Goal: Task Accomplishment & Management: Complete application form

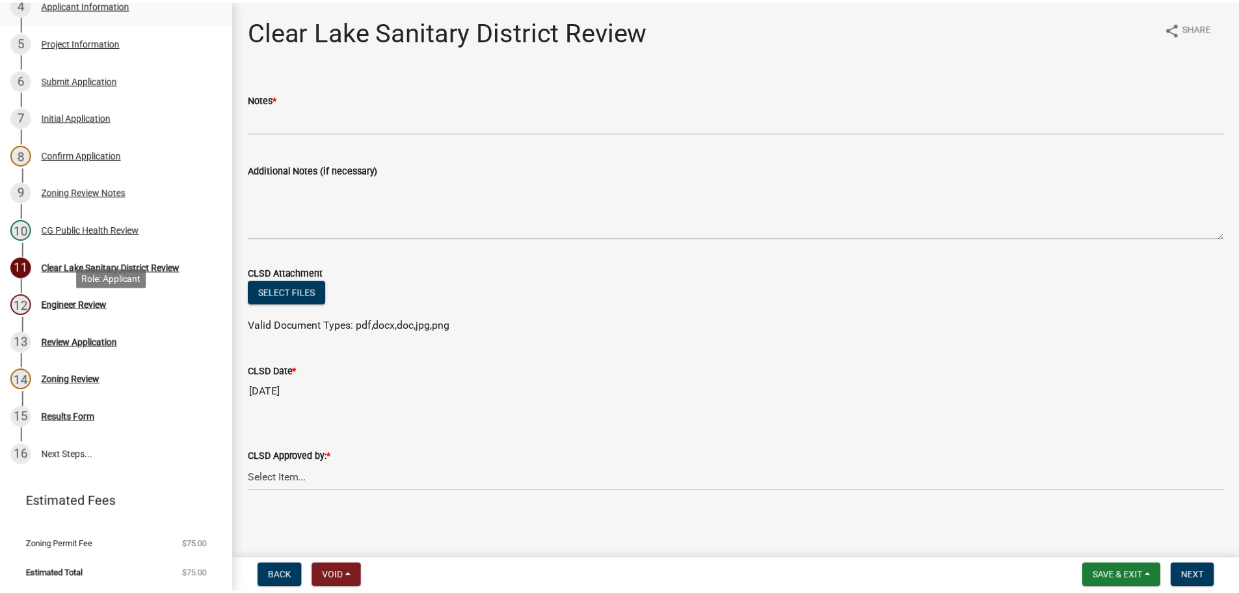
scroll to position [360, 0]
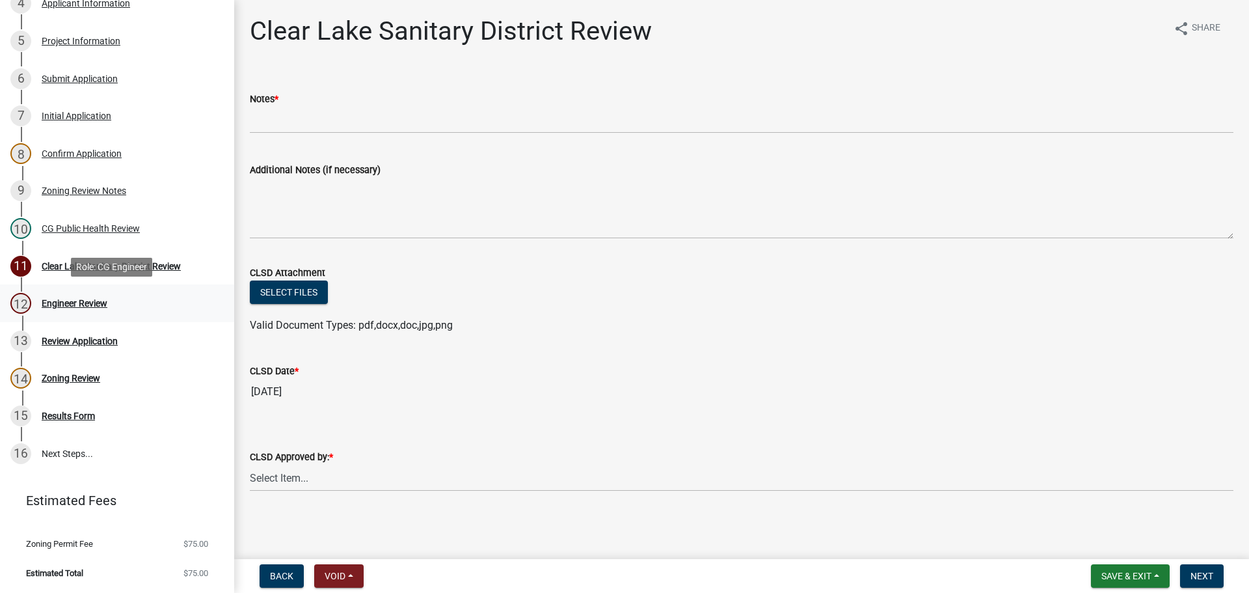
click at [129, 308] on div "12 Engineer Review" at bounding box center [111, 303] width 203 height 21
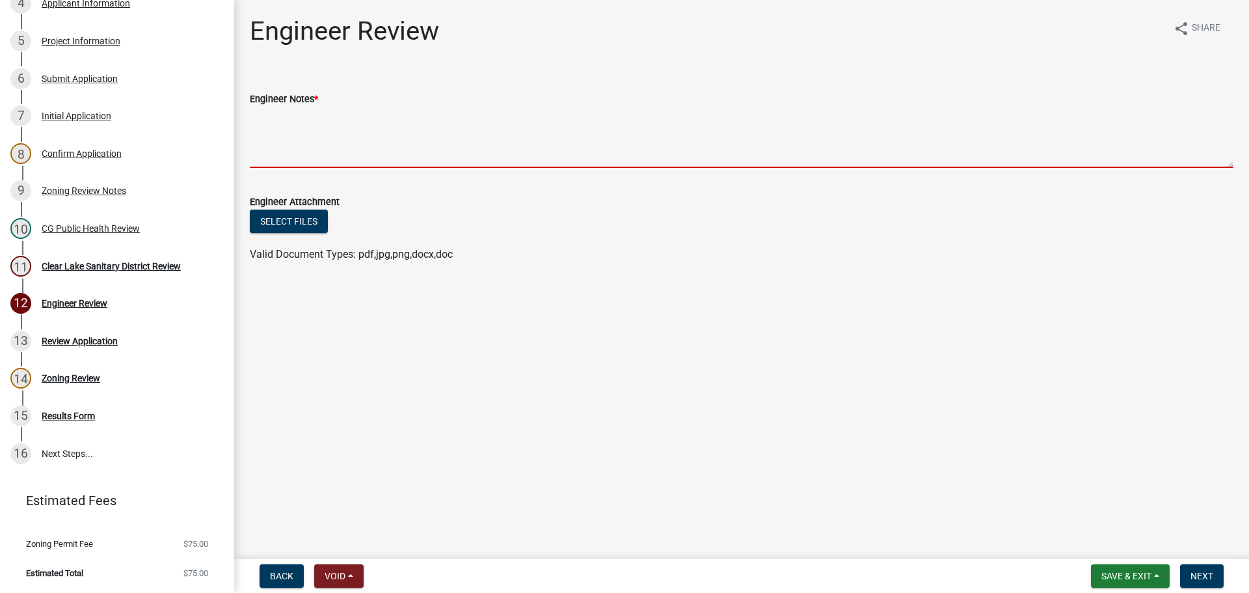
click at [537, 161] on textarea "Engineer Notes *" at bounding box center [742, 137] width 984 height 61
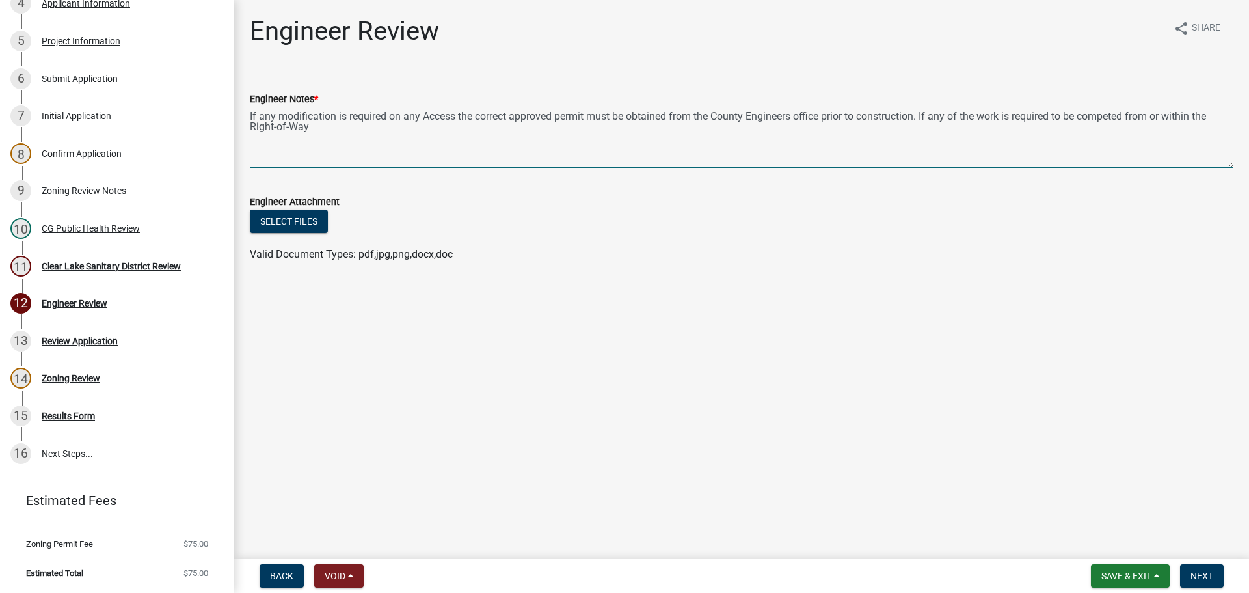
drag, startPoint x: 459, startPoint y: 118, endPoint x: 926, endPoint y: 118, distance: 467.0
click at [926, 118] on textarea "If any modification is required on any Access the correct approved permit must …" at bounding box center [742, 137] width 984 height 61
click at [723, 129] on textarea "If any modification is required on any Access the correct approved permit must …" at bounding box center [742, 137] width 984 height 61
paste textarea "the correct approved permit must be obtained from the County Engineers office p…"
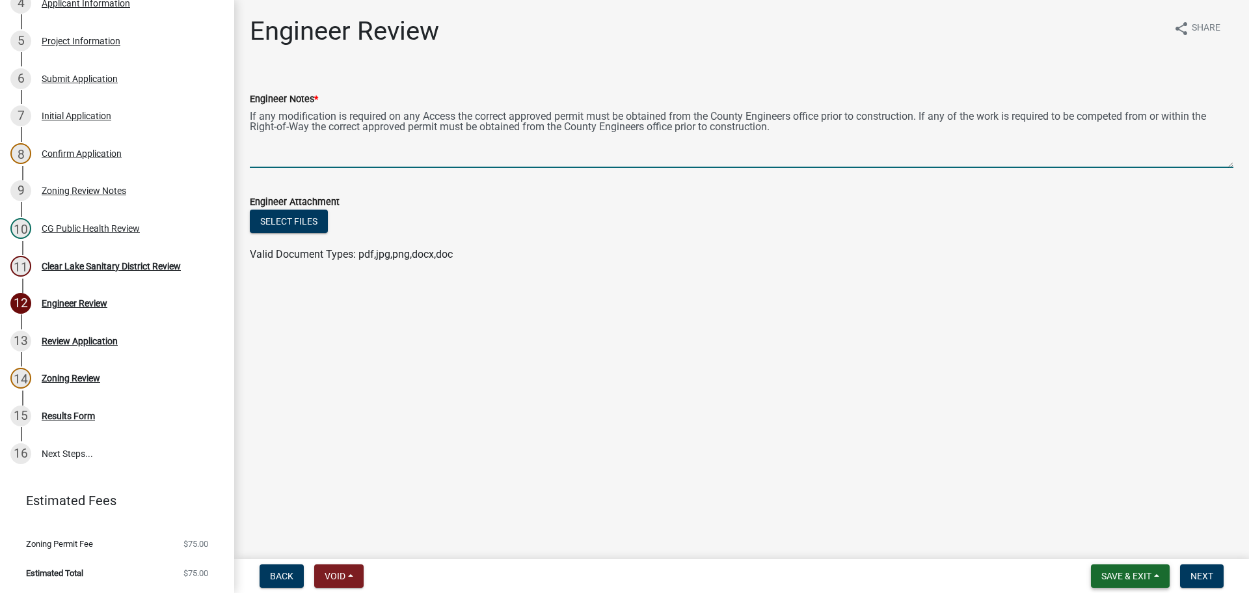
type textarea "If any modification is required on any Access the correct approved permit must …"
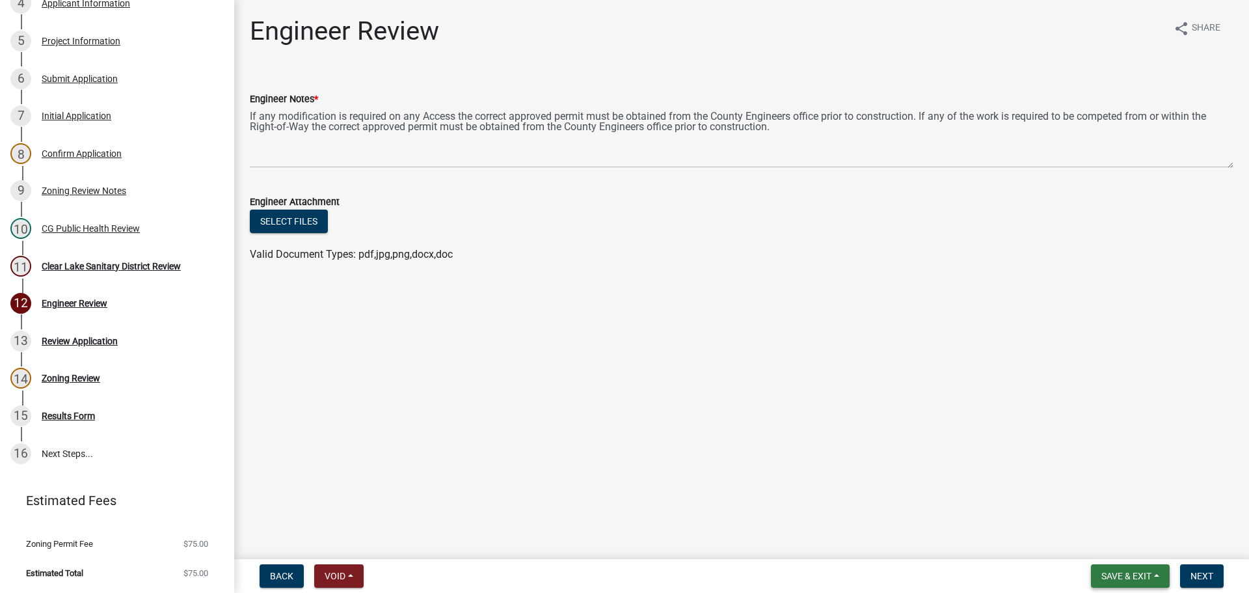
click at [1153, 571] on button "Save & Exit" at bounding box center [1130, 575] width 79 height 23
click at [1130, 507] on button "Save" at bounding box center [1117, 510] width 104 height 31
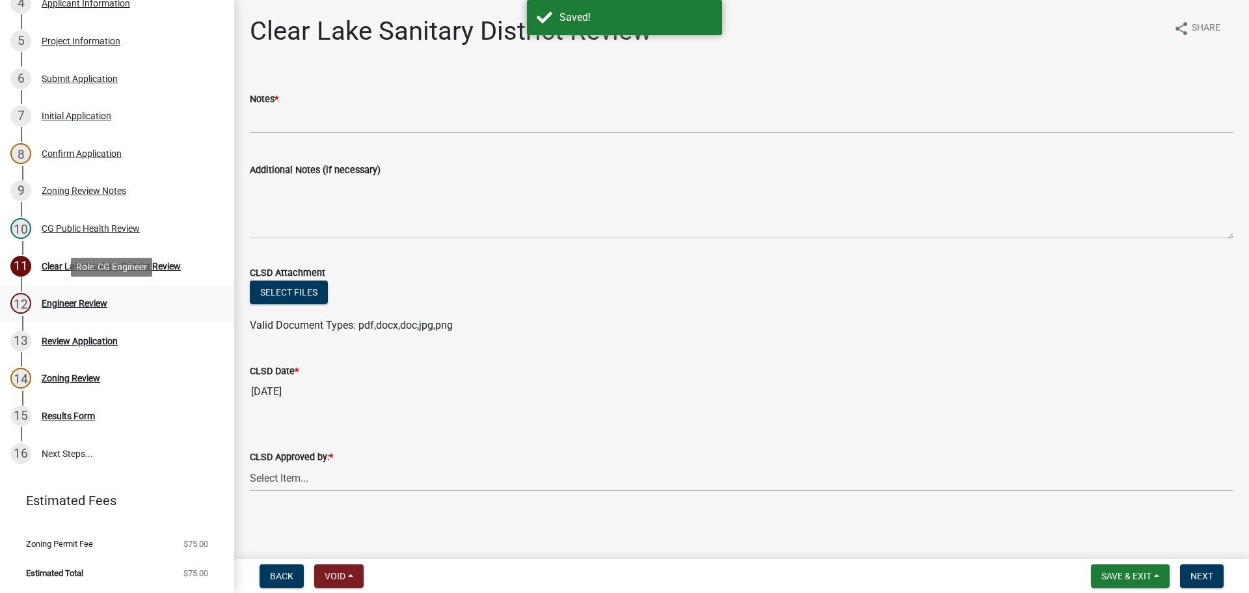
click at [139, 313] on div "12 Engineer Review" at bounding box center [111, 303] width 203 height 21
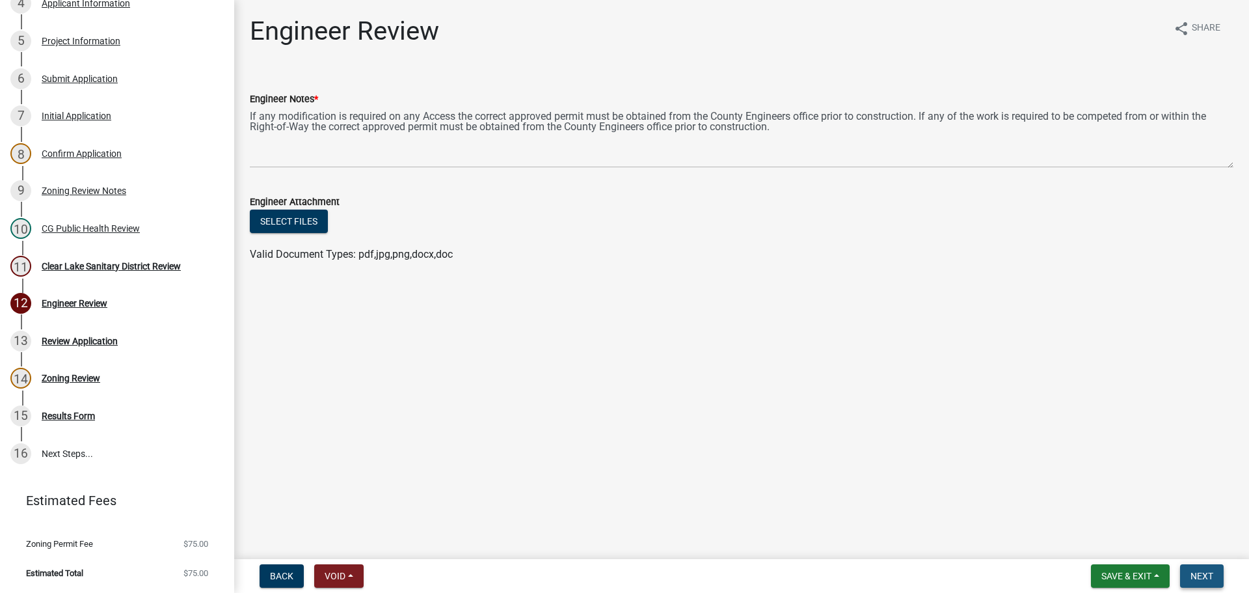
click at [1218, 583] on button "Next" at bounding box center [1202, 575] width 44 height 23
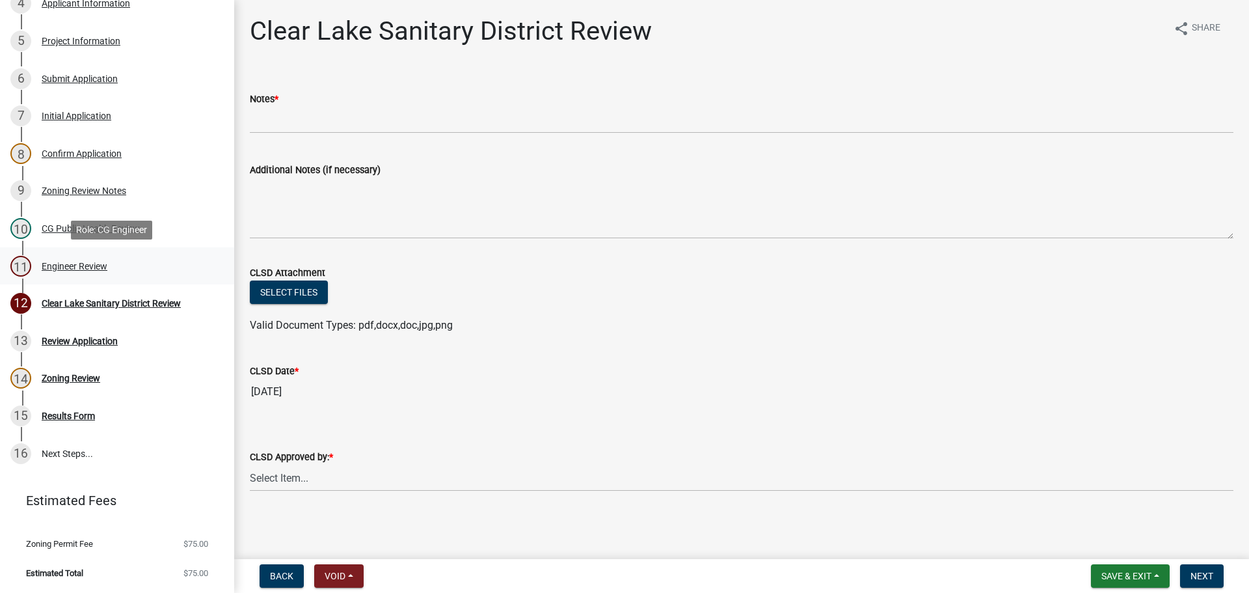
click at [130, 258] on div "11 Engineer Review" at bounding box center [111, 266] width 203 height 21
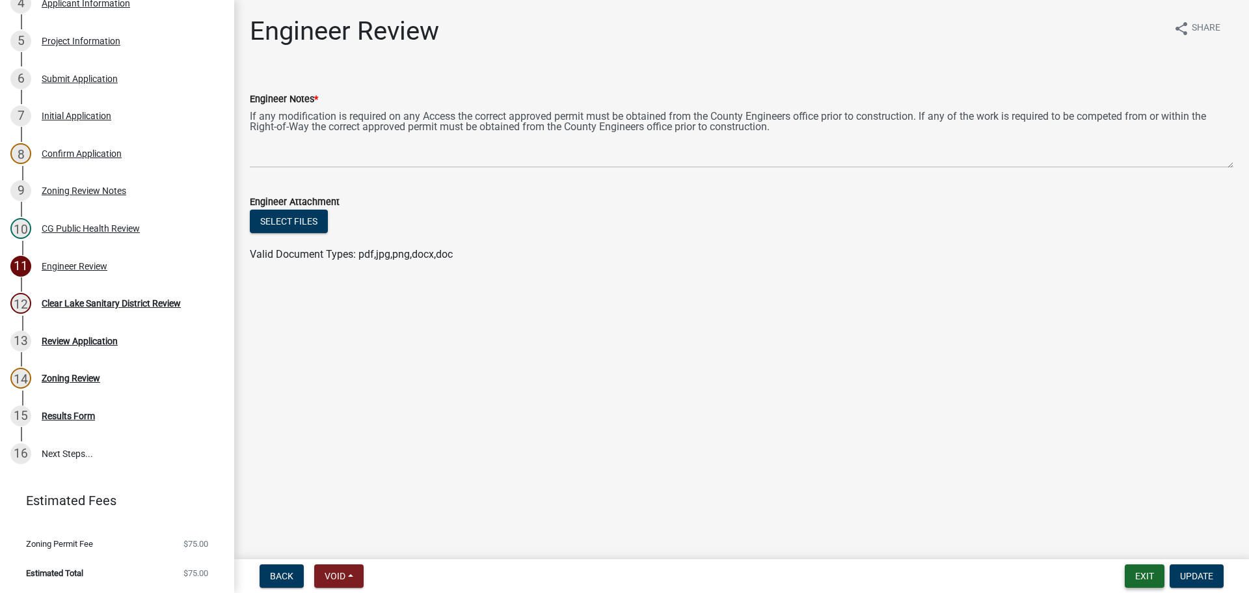
click at [1143, 584] on button "Exit" at bounding box center [1145, 575] width 40 height 23
